Goal: Task Accomplishment & Management: Manage account settings

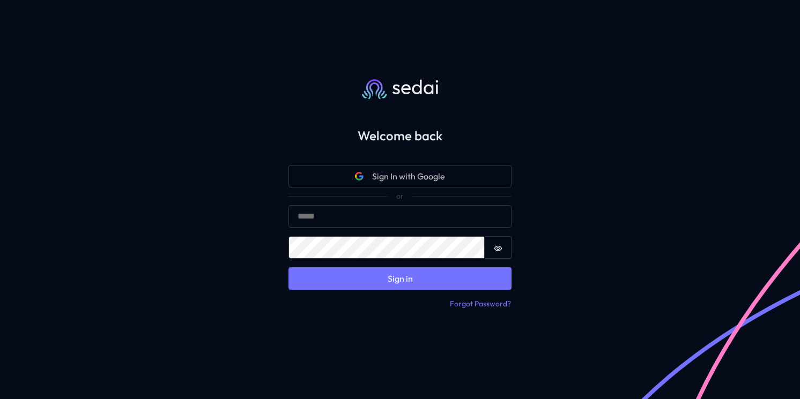
click at [499, 216] on keeper-lock "Open Keeper Popup" at bounding box center [496, 216] width 13 height 13
click at [498, 221] on keeper-lock "Open Keeper Popup" at bounding box center [496, 216] width 13 height 13
click at [572, 199] on div "Welcome back Sign In with Google Sign in Email Password Password is hidden Sign…" at bounding box center [400, 199] width 800 height 399
click at [498, 217] on keeper-lock "Open Keeper Popup" at bounding box center [496, 216] width 13 height 13
click at [322, 216] on input "Email" at bounding box center [399, 216] width 223 height 23
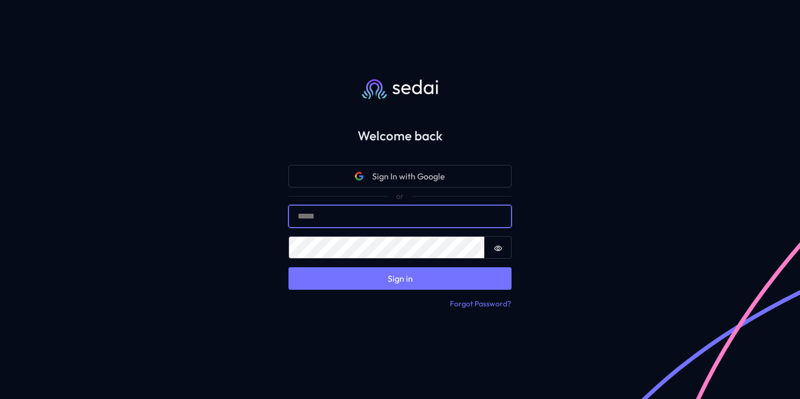
type input "**********"
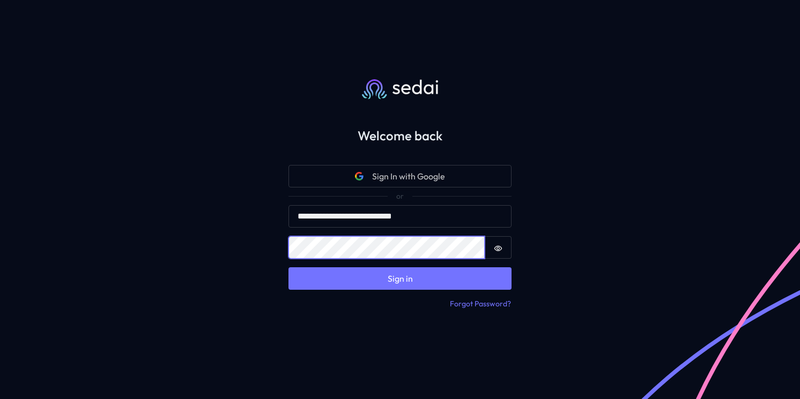
click at [288, 268] on button "Sign in" at bounding box center [399, 279] width 223 height 23
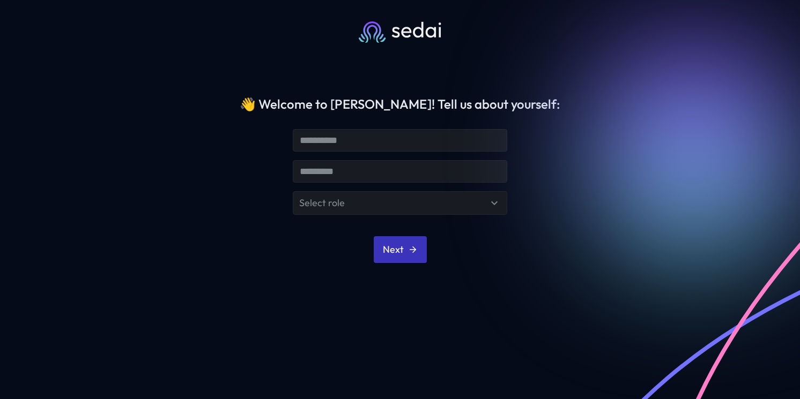
click at [413, 249] on icon "submit" at bounding box center [413, 250] width 10 height 10
